Goal: Task Accomplishment & Management: Use online tool/utility

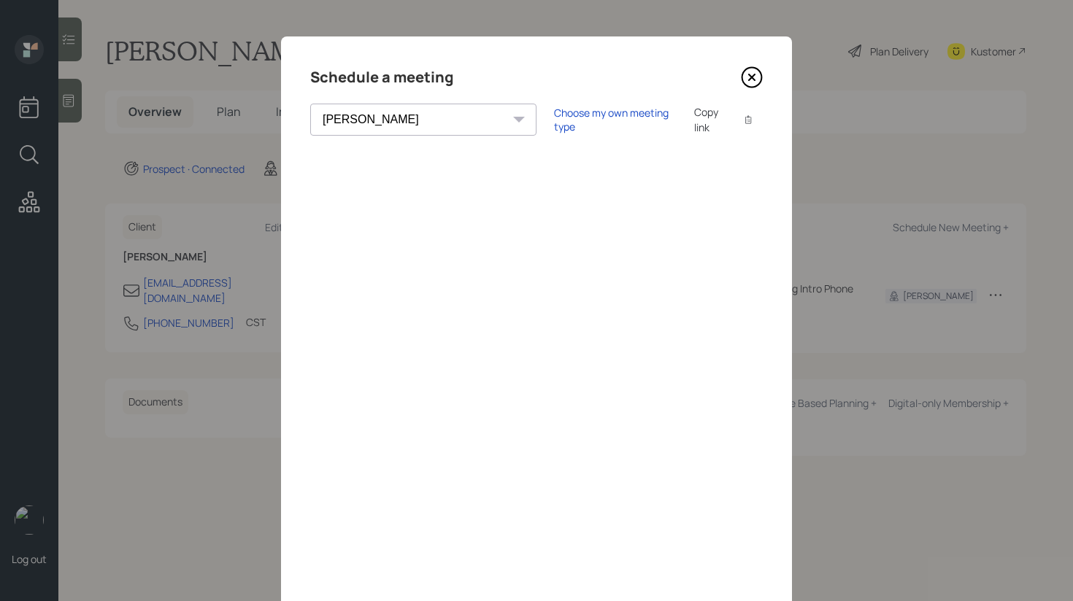
select select "round-[PERSON_NAME]"
click at [554, 120] on div "Choose my own meeting type" at bounding box center [615, 120] width 123 height 28
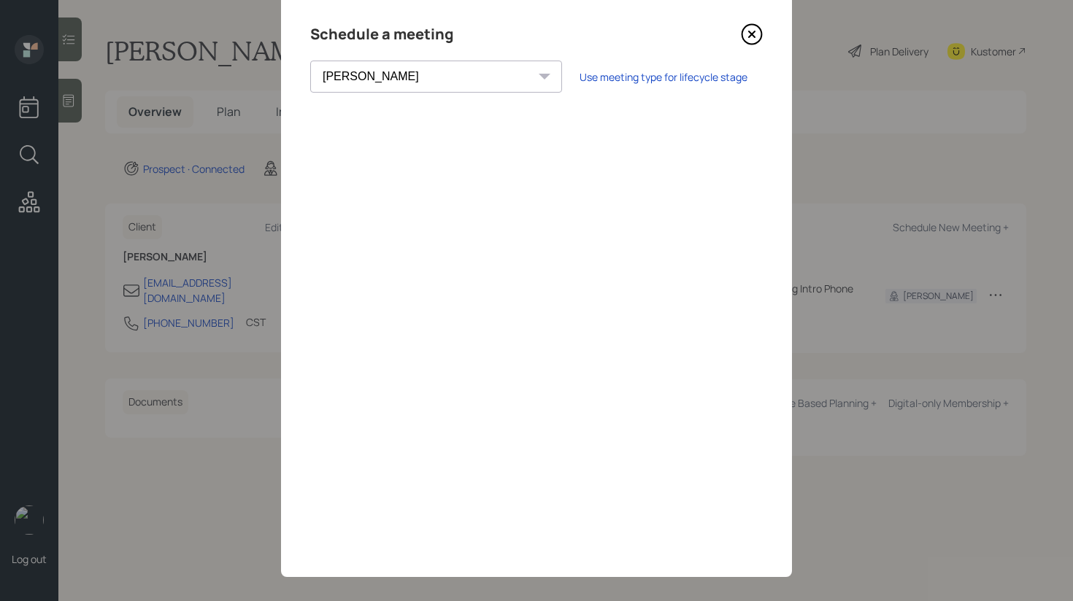
scroll to position [55, 0]
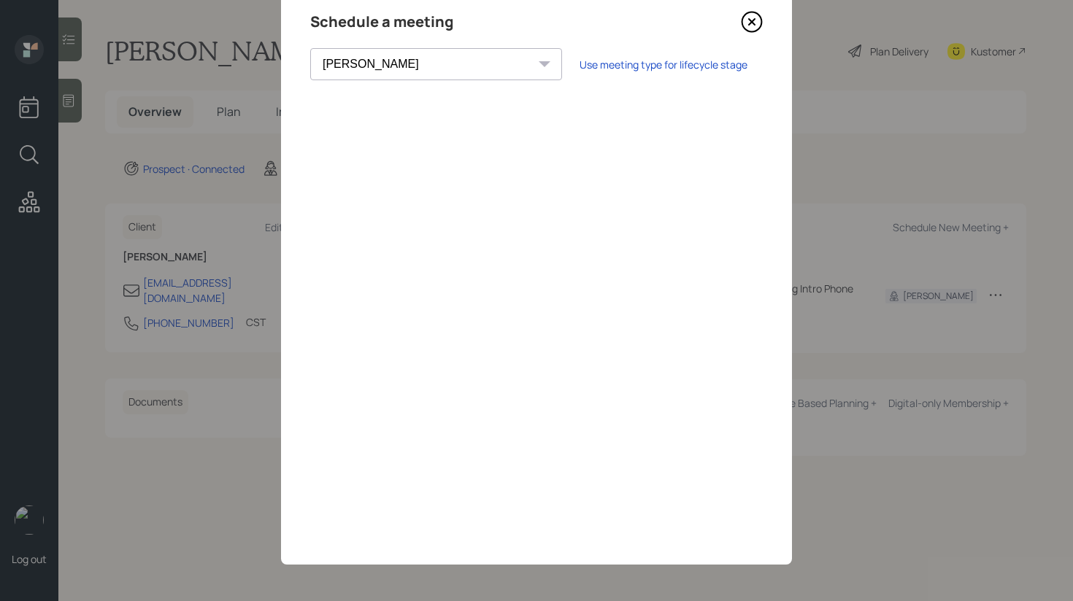
click at [753, 22] on icon at bounding box center [752, 22] width 6 height 6
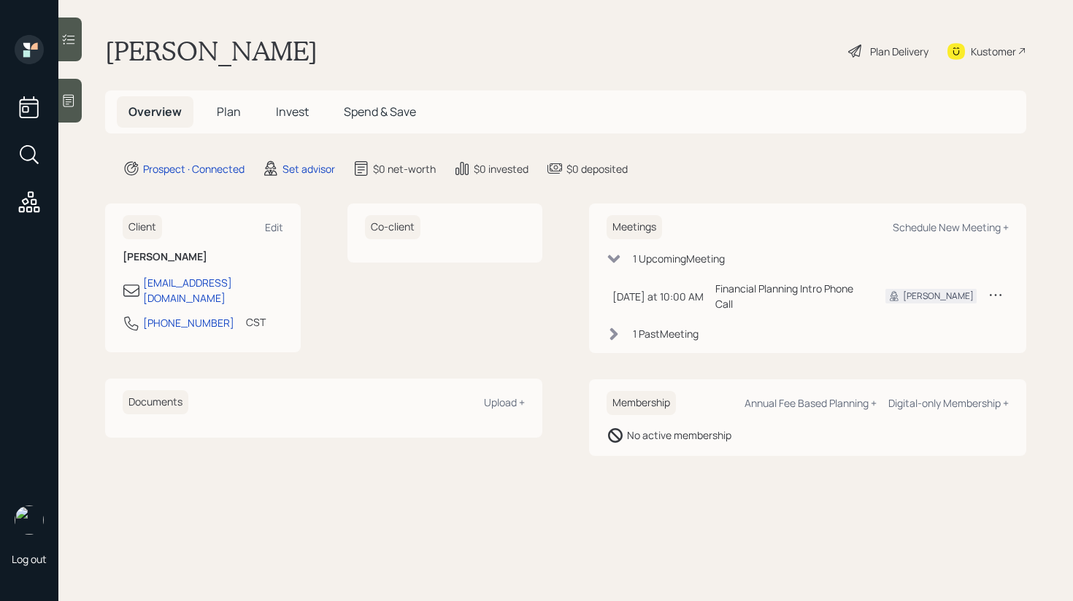
click at [66, 99] on icon at bounding box center [68, 100] width 15 height 15
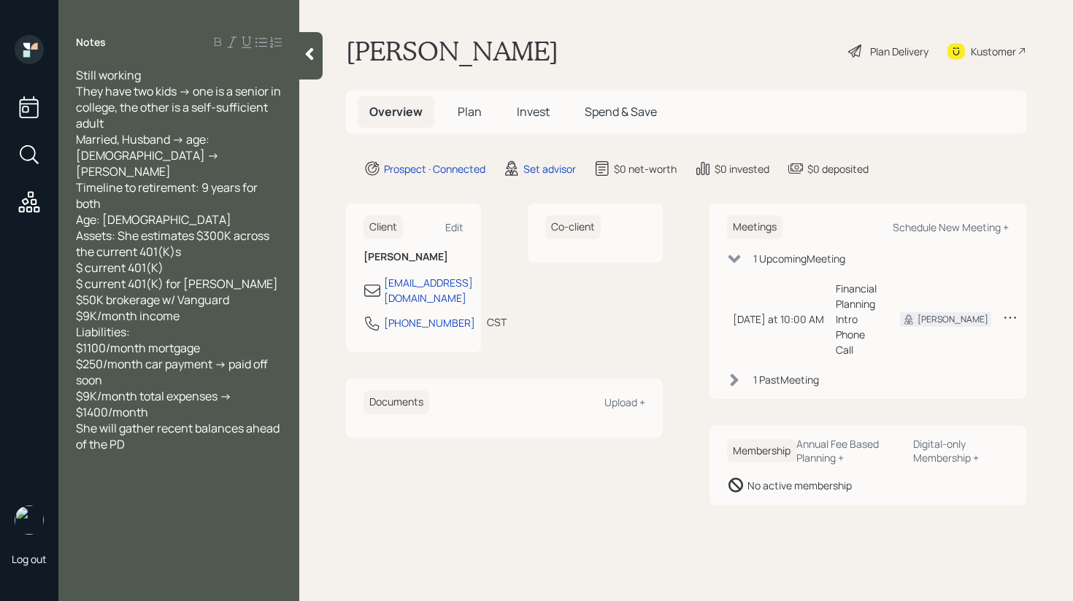
click at [307, 58] on icon at bounding box center [309, 54] width 15 height 15
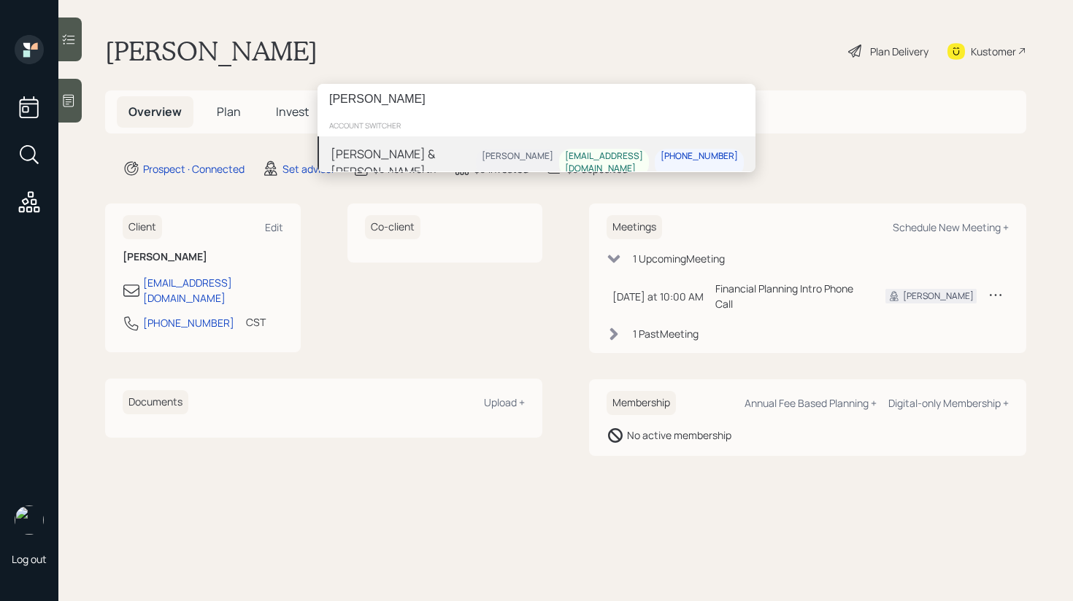
type input "[PERSON_NAME]"
click at [469, 153] on div "[PERSON_NAME] & [PERSON_NAME]" at bounding box center [403, 162] width 145 height 35
